Goal: Transaction & Acquisition: Purchase product/service

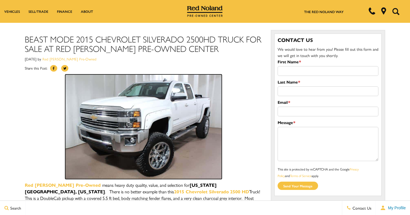
click at [168, 123] on img at bounding box center [143, 126] width 157 height 105
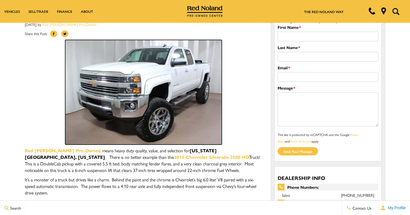
scroll to position [35, 0]
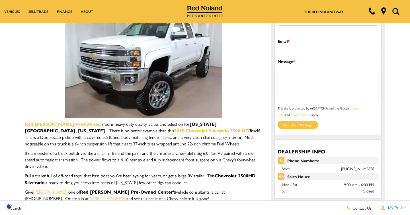
scroll to position [62, 0]
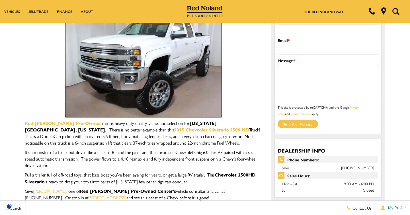
click at [207, 109] on img at bounding box center [143, 65] width 157 height 105
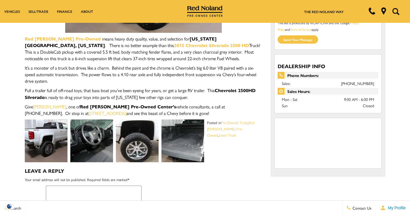
scroll to position [160, 0]
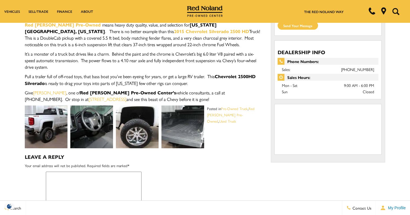
click at [103, 126] on img at bounding box center [91, 126] width 43 height 43
click at [181, 126] on img at bounding box center [183, 126] width 43 height 43
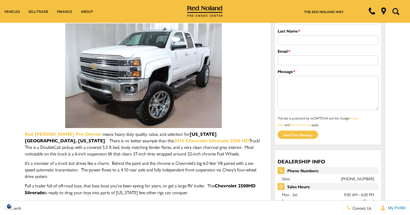
scroll to position [0, 0]
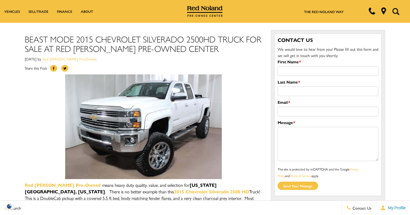
click at [149, 46] on h1 "Beast Mode 2015 Chevrolet Silverado 2500HD Truck For Sale At Red [PERSON_NAME] …" at bounding box center [144, 43] width 238 height 19
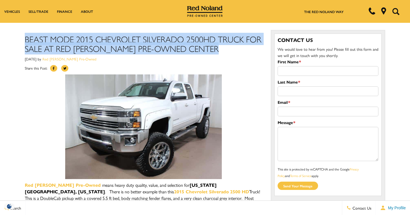
click at [149, 46] on h1 "Beast Mode 2015 Chevrolet Silverado 2500HD Truck For Sale At Red [PERSON_NAME] …" at bounding box center [144, 43] width 238 height 19
copy div "Beast Mode 2015 Chevrolet Silverado 2500HD Truck For Sale At Red [PERSON_NAME] …"
